Goal: Task Accomplishment & Management: Use online tool/utility

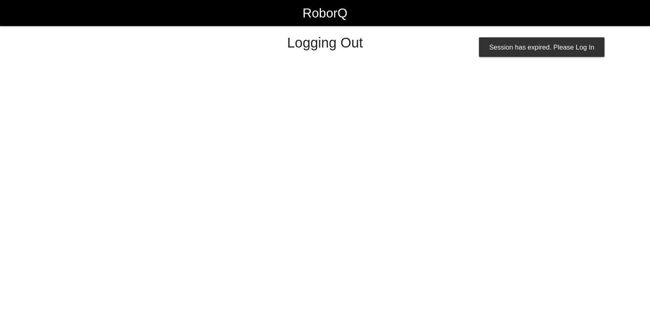
select select "Worker"
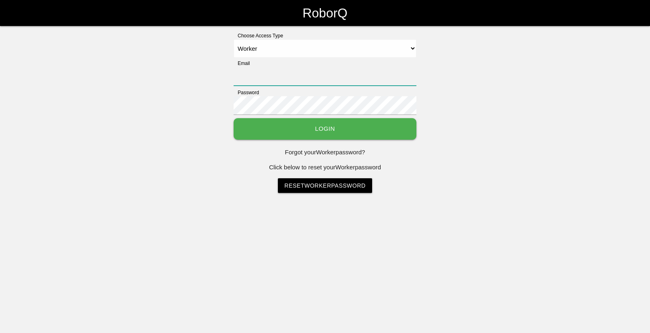
type input "[EMAIL_ADDRESS][DOMAIN_NAME]"
click at [328, 135] on button "Login" at bounding box center [325, 129] width 183 height 22
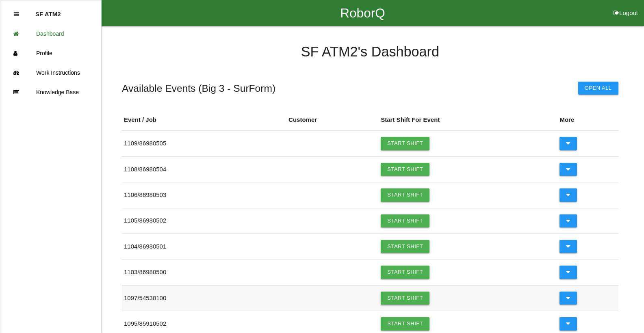
click at [401, 300] on link "Start Shift" at bounding box center [405, 298] width 49 height 13
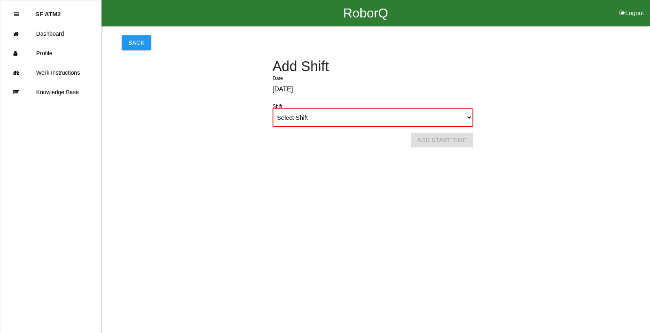
click at [322, 122] on select "Select Shift 1st Shift 2nd Shift 3rd Shift 4th Shift" at bounding box center [373, 118] width 201 height 18
select select "1"
click at [273, 109] on select "Select Shift 1st Shift 2nd Shift 3rd Shift 4th Shift" at bounding box center [373, 118] width 201 height 18
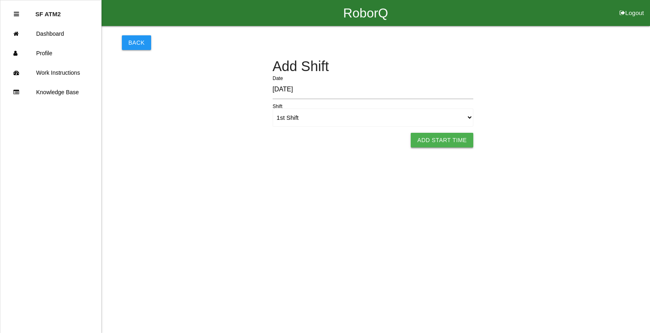
click at [448, 138] on button "Add Start Time" at bounding box center [442, 140] width 63 height 15
select select "6"
select select "17"
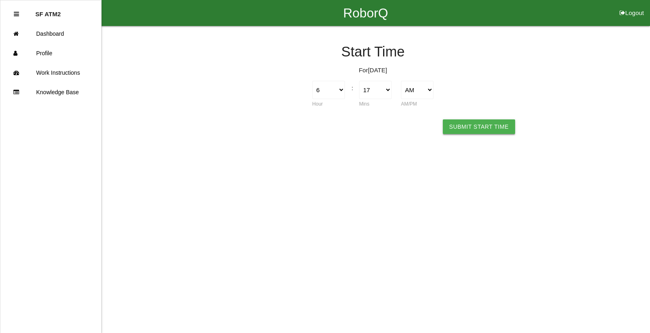
click at [491, 125] on button "Submit Start Time" at bounding box center [479, 127] width 72 height 15
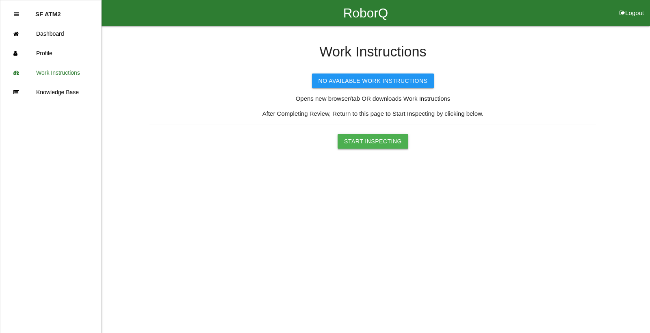
click at [383, 139] on button "Start Inspecting" at bounding box center [373, 141] width 71 height 15
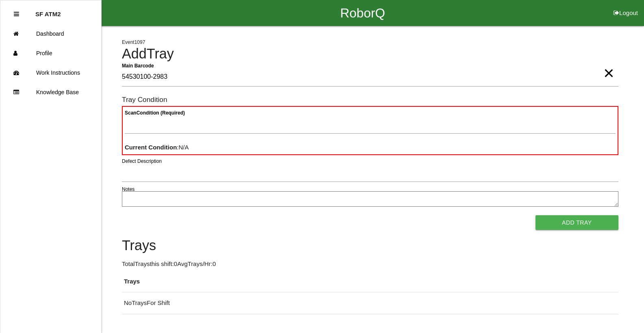
type Barcode "54530100-2983"
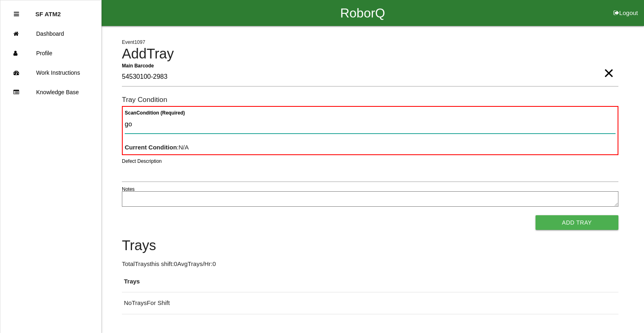
type Condition "goo"
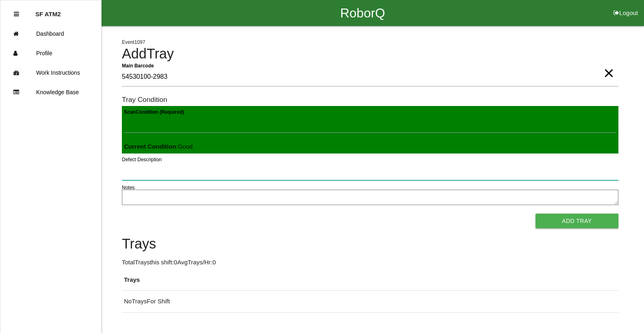
click at [536, 214] on button "Add Tray" at bounding box center [577, 221] width 83 height 15
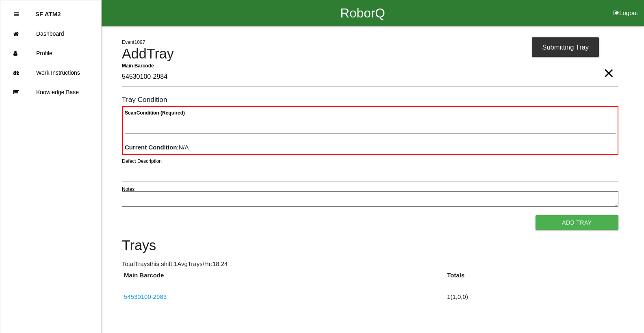
type Barcode "54530100-2984"
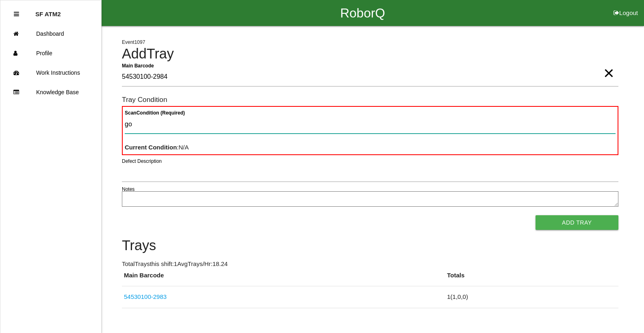
type Condition "goo"
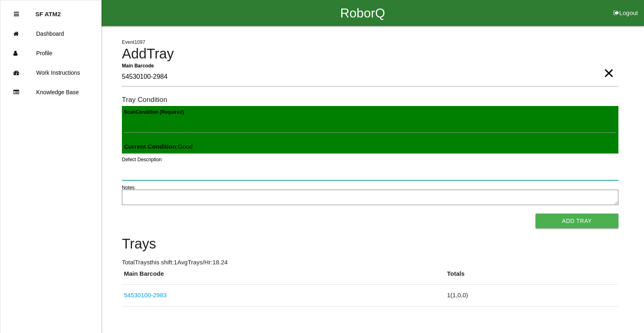
click at [536, 214] on button "Add Tray" at bounding box center [577, 221] width 83 height 15
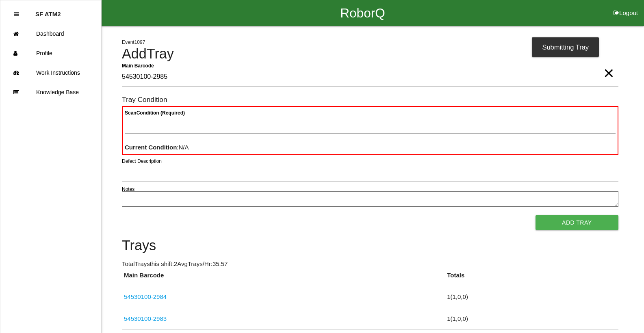
type Barcode "54530100-2985"
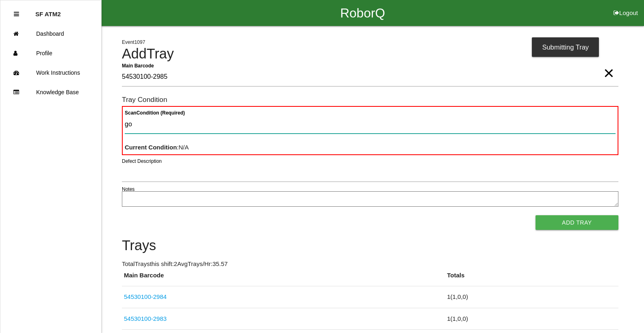
type Condition "goo"
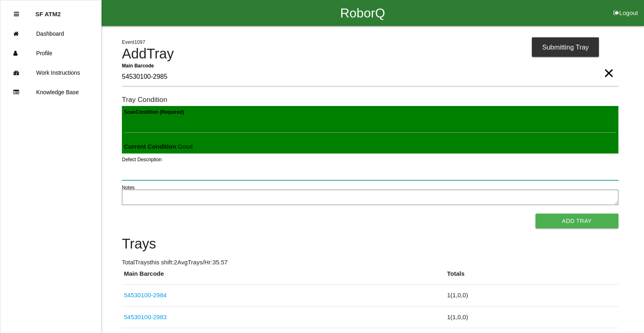
click at [536, 214] on button "Add Tray" at bounding box center [577, 221] width 83 height 15
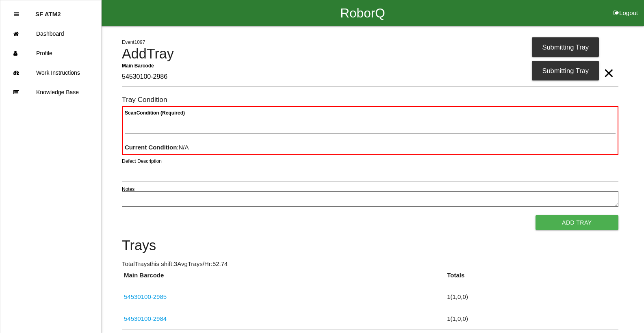
type Barcode "54530100-2986"
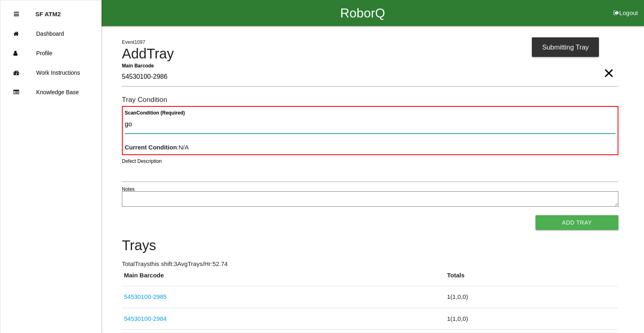
type Condition "goo"
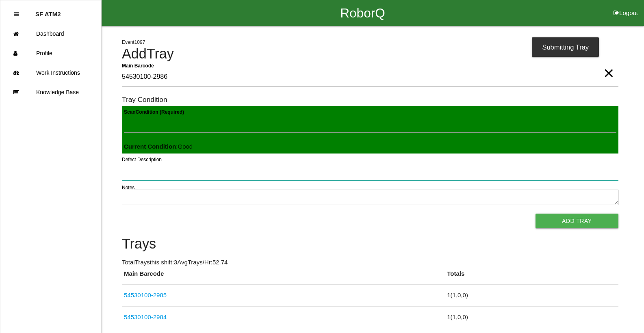
click at [536, 214] on button "Add Tray" at bounding box center [577, 221] width 83 height 15
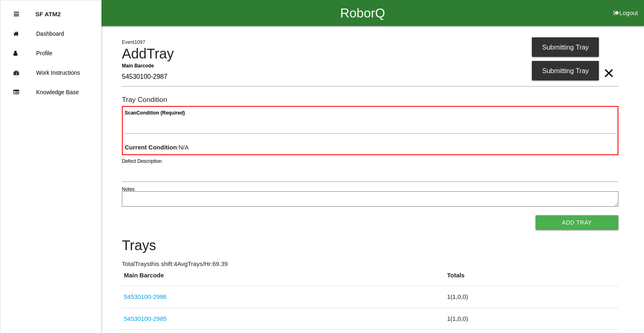
type Barcode "54530100-2987"
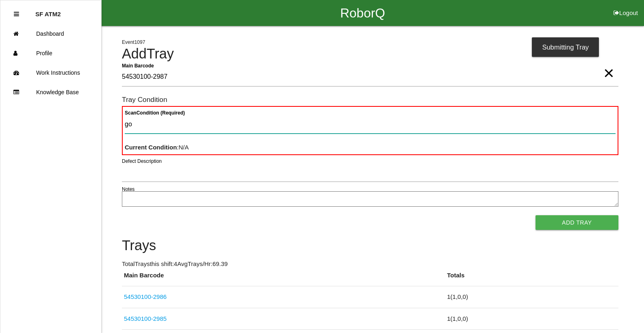
type Condition "goo"
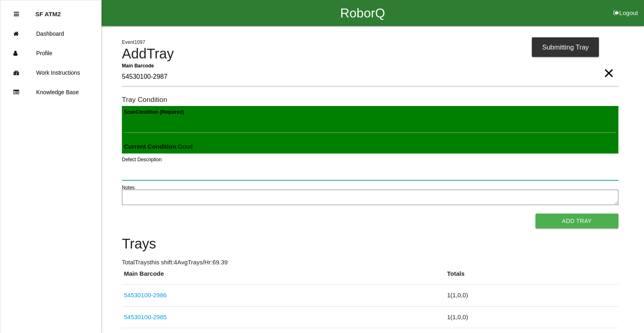
click at [536, 214] on button "Add Tray" at bounding box center [577, 221] width 83 height 15
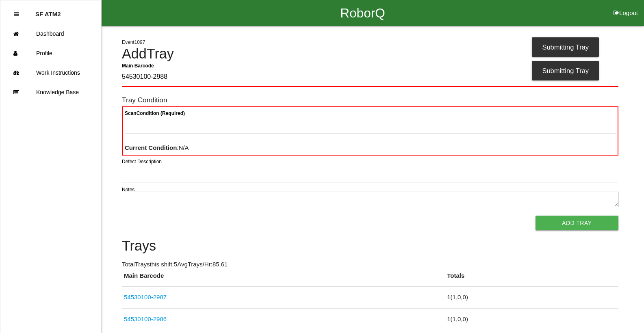
type Barcode "54530100-2988"
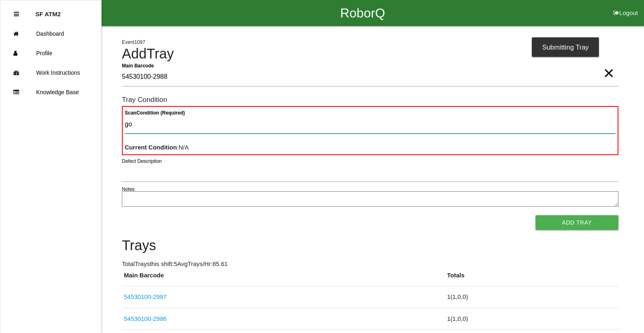
type Condition "goo"
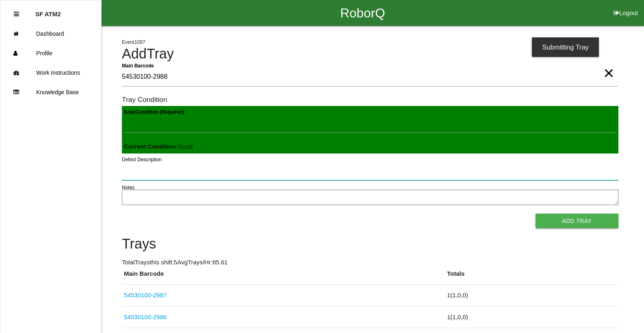
click at [536, 214] on button "Add Tray" at bounding box center [577, 221] width 83 height 15
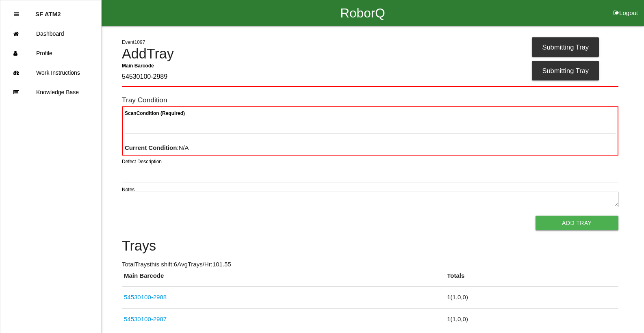
type Barcode "54530100-2989"
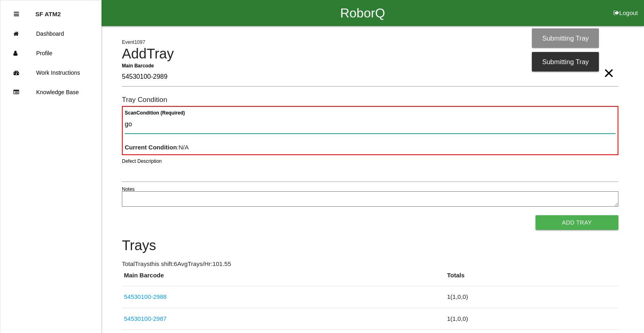
type Condition "goo"
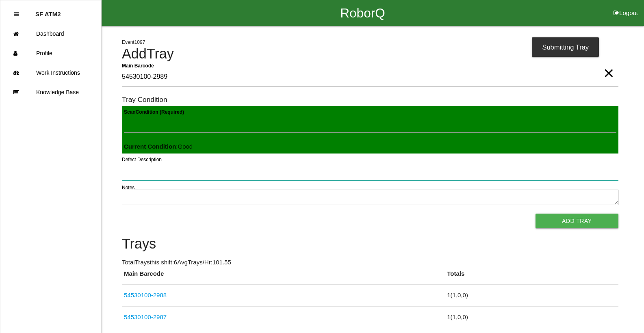
click at [536, 214] on button "Add Tray" at bounding box center [577, 221] width 83 height 15
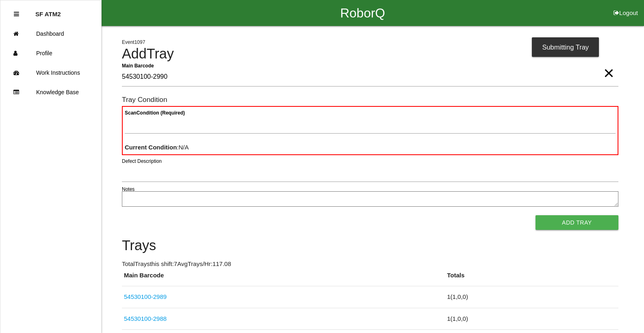
type Barcode "54530100-2990"
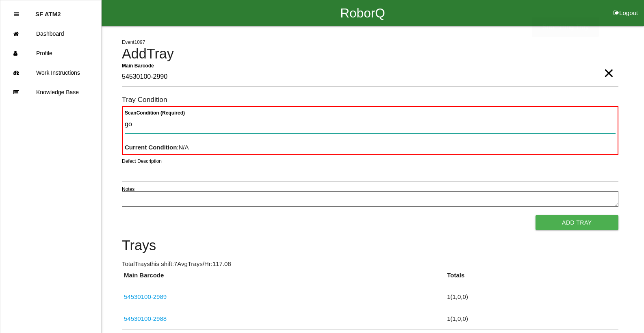
type Condition "goo"
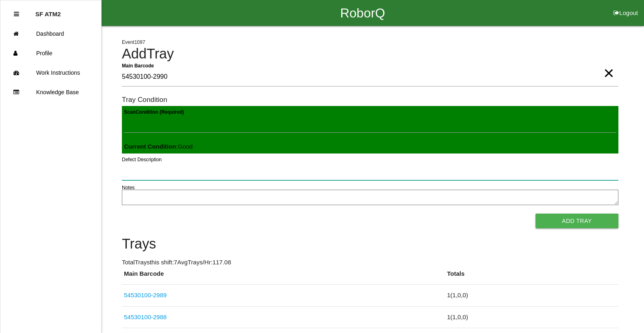
click at [536, 214] on button "Add Tray" at bounding box center [577, 221] width 83 height 15
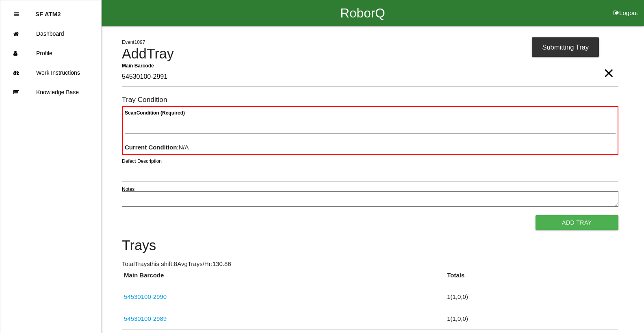
type Barcode "54530100-2991"
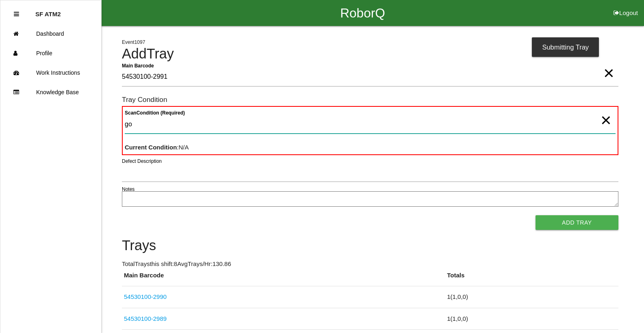
type Condition "goo"
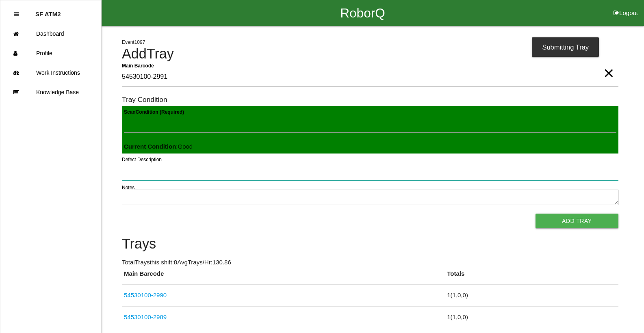
click at [536, 214] on button "Add Tray" at bounding box center [577, 221] width 83 height 15
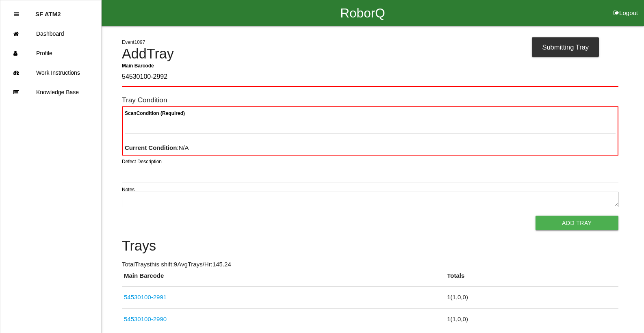
type Barcode "54530100-2992"
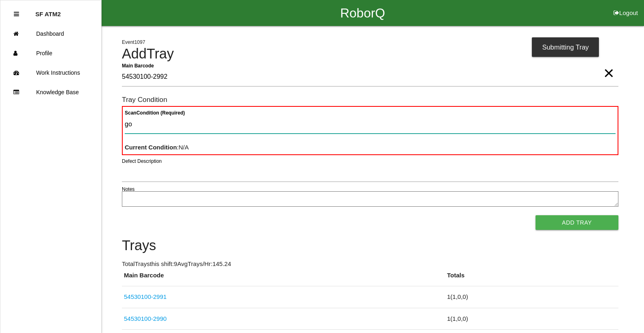
type Condition "goo"
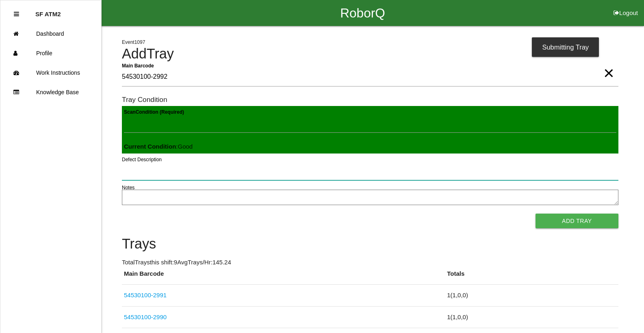
click at [536, 214] on button "Add Tray" at bounding box center [577, 221] width 83 height 15
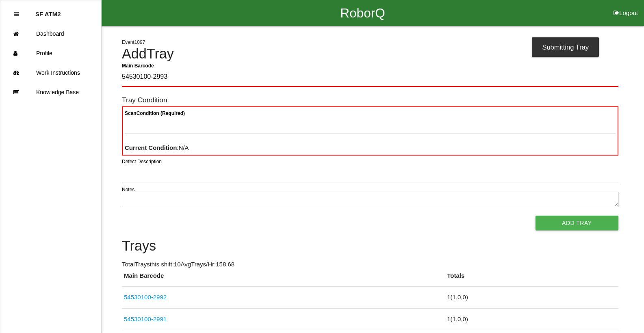
type Barcode "54530100-2993"
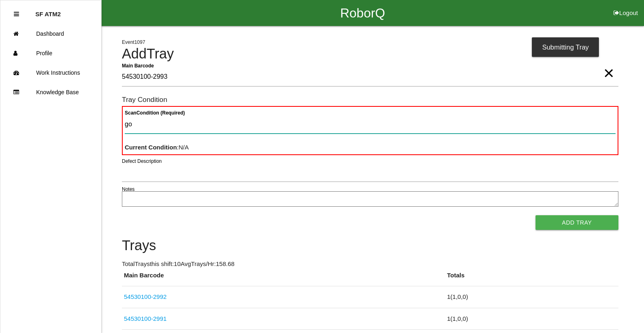
type Condition "goo"
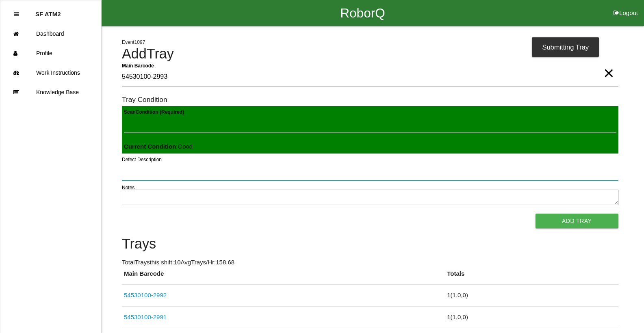
click at [536, 214] on button "Add Tray" at bounding box center [577, 221] width 83 height 15
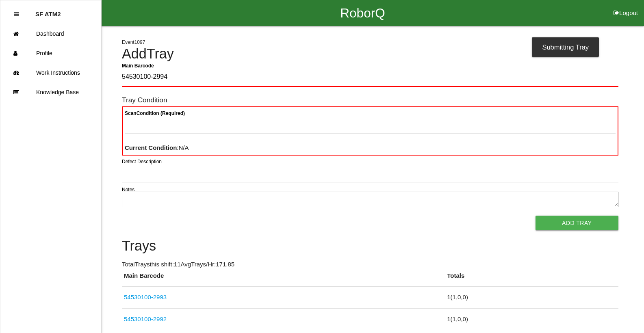
type Barcode "54530100-2994"
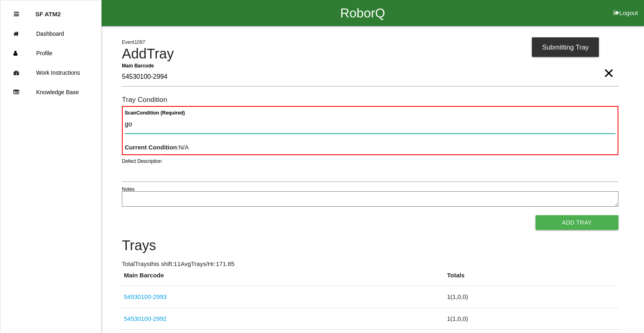
type Condition "goo"
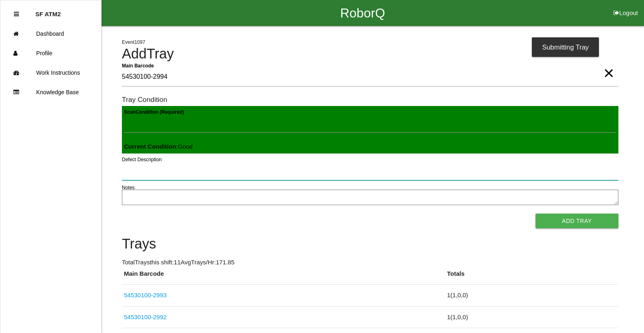
click at [536, 214] on button "Add Tray" at bounding box center [577, 221] width 83 height 15
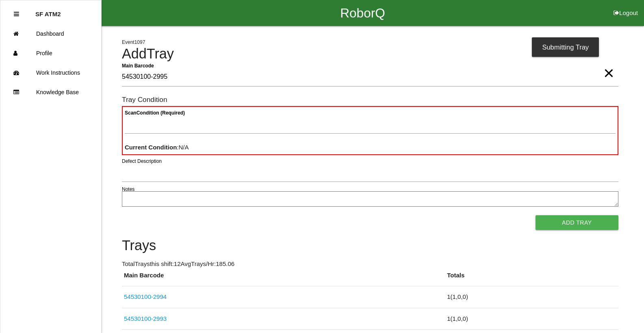
type Barcode "54530100-2995"
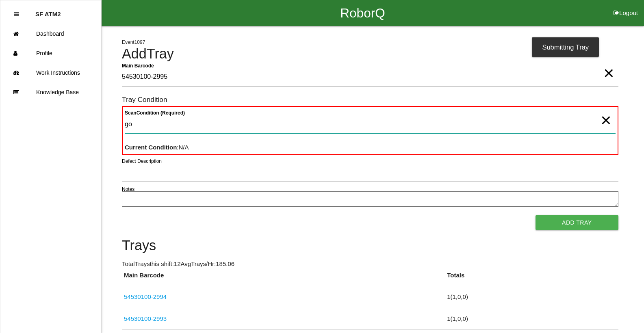
type Condition "goo"
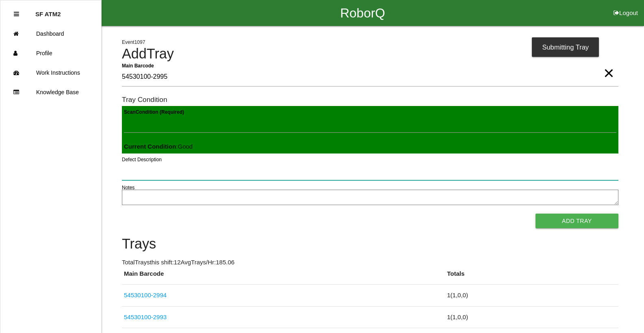
click at [536, 214] on button "Add Tray" at bounding box center [577, 221] width 83 height 15
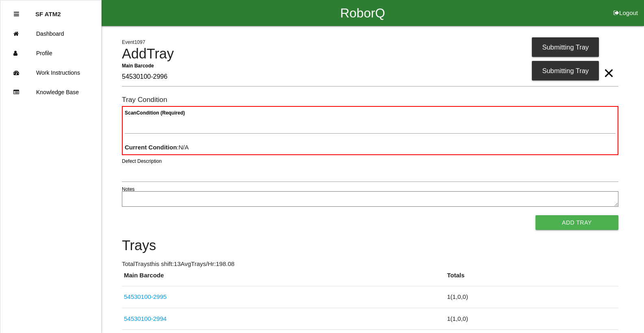
type Barcode "54530100-2996"
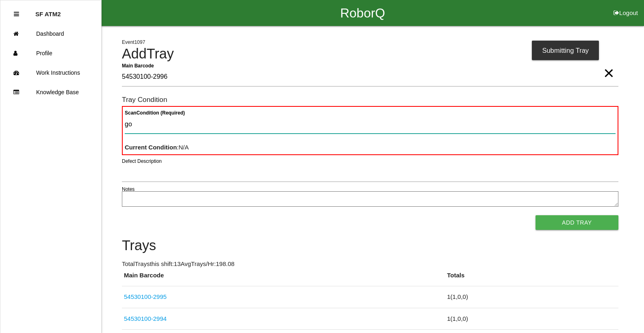
type Condition "goo"
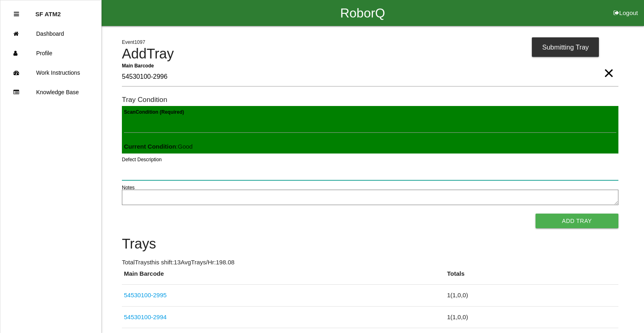
click at [536, 214] on button "Add Tray" at bounding box center [577, 221] width 83 height 15
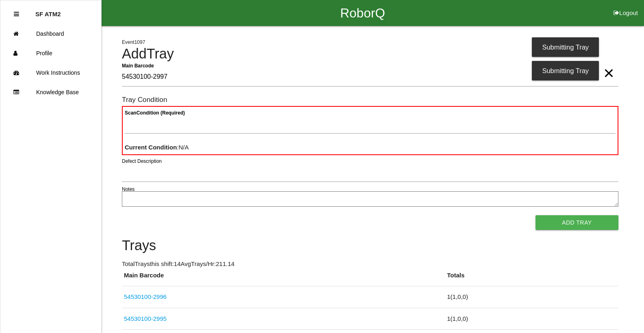
type Barcode "54530100-2997"
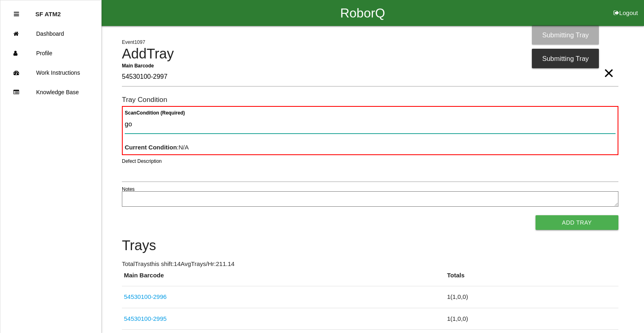
type Condition "goo"
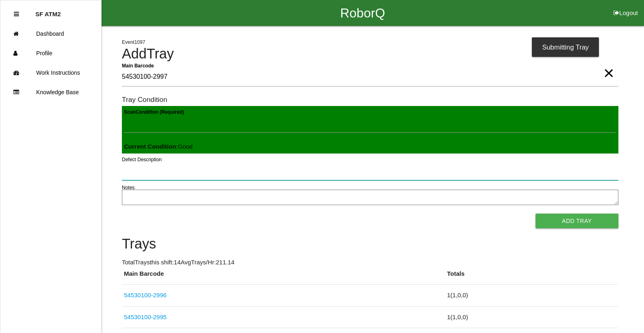
click at [536, 214] on button "Add Tray" at bounding box center [577, 221] width 83 height 15
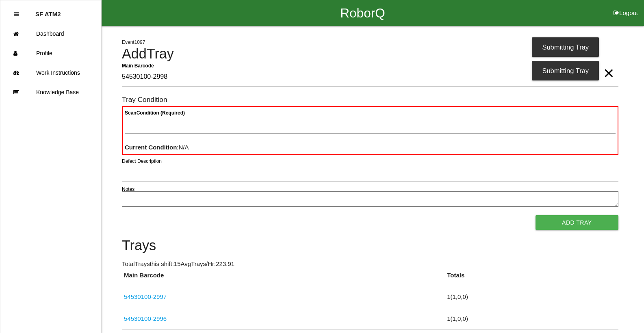
type Barcode "54530100-2998"
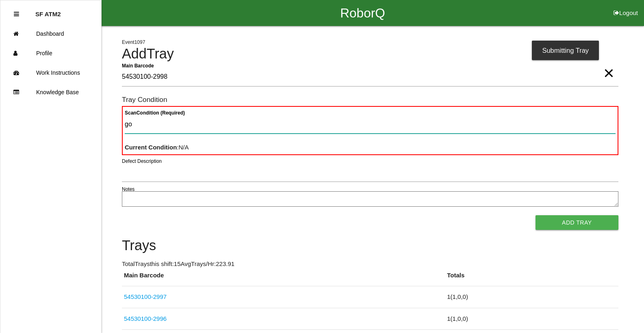
type Condition "goo"
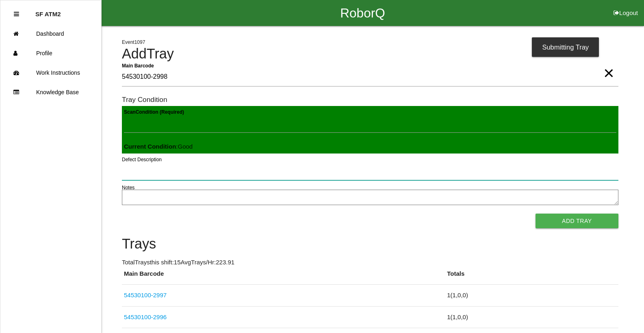
click at [536, 214] on button "Add Tray" at bounding box center [577, 221] width 83 height 15
